Goal: Task Accomplishment & Management: Complete application form

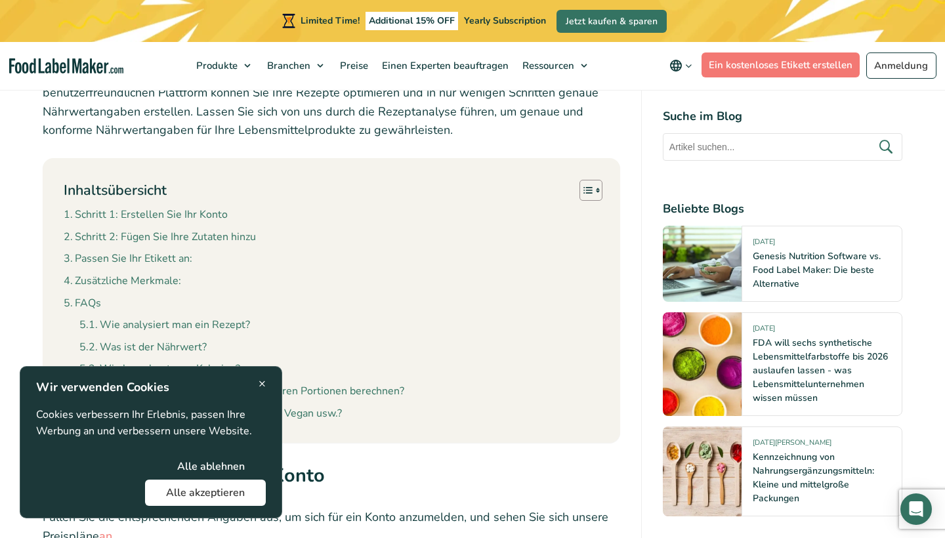
scroll to position [581, 0]
click at [200, 492] on button "Alle akzeptieren" at bounding box center [205, 493] width 121 height 26
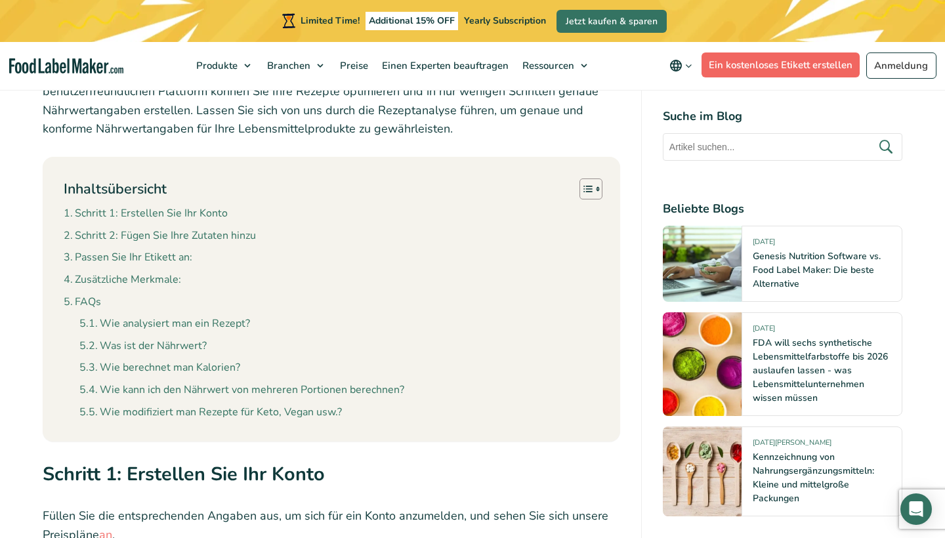
click at [821, 67] on link "Ein kostenloses Etikett erstellen" at bounding box center [781, 65] width 159 height 25
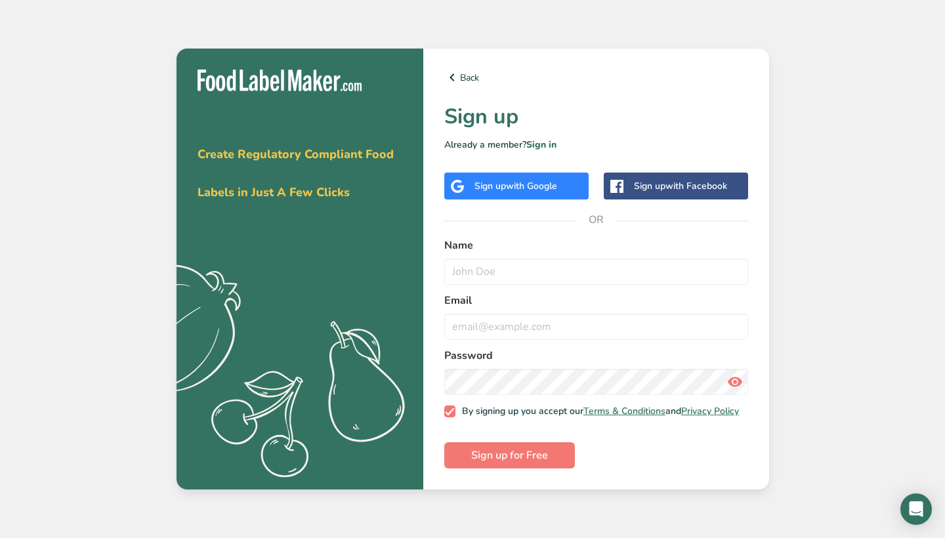
click at [556, 181] on span "with Google" at bounding box center [531, 186] width 51 height 12
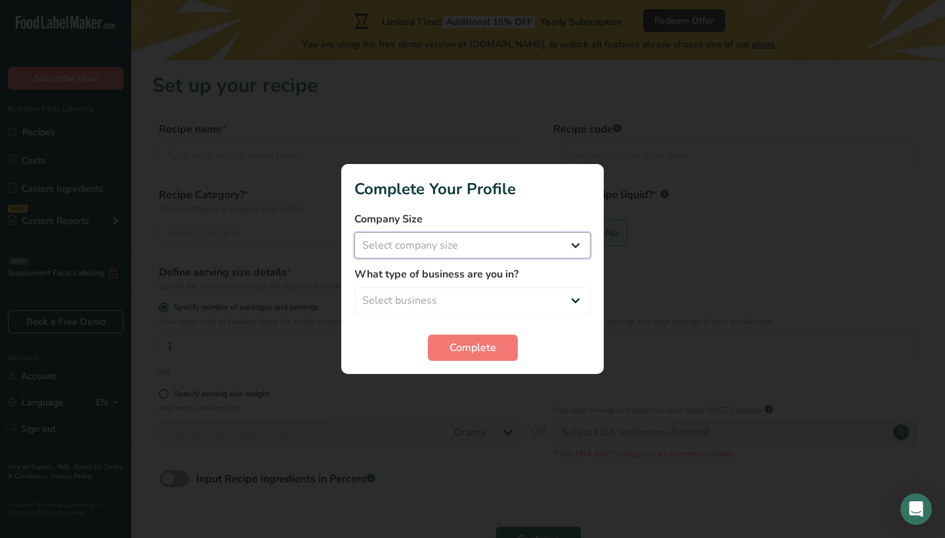
select select "1"
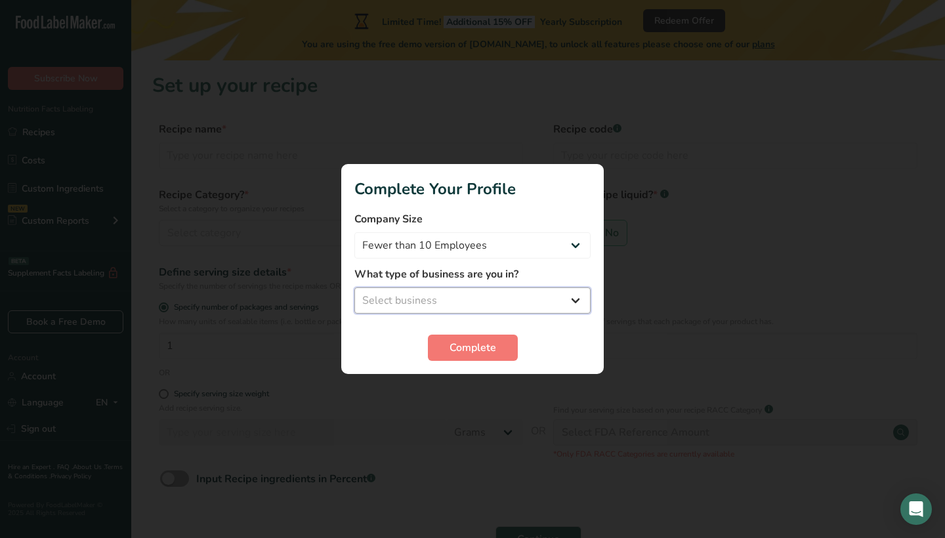
select select "8"
click at [476, 348] on span "Complete" at bounding box center [473, 348] width 47 height 16
